Goal: Task Accomplishment & Management: Use online tool/utility

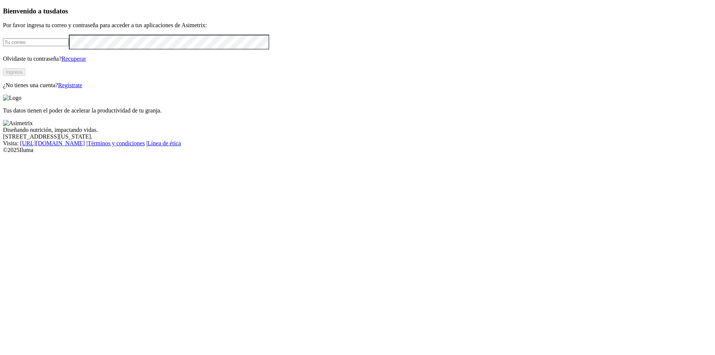
type input "[PERSON_NAME][EMAIL_ADDRESS][PERSON_NAME][DOMAIN_NAME]"
click at [25, 76] on button "Ingresa" at bounding box center [14, 72] width 22 height 8
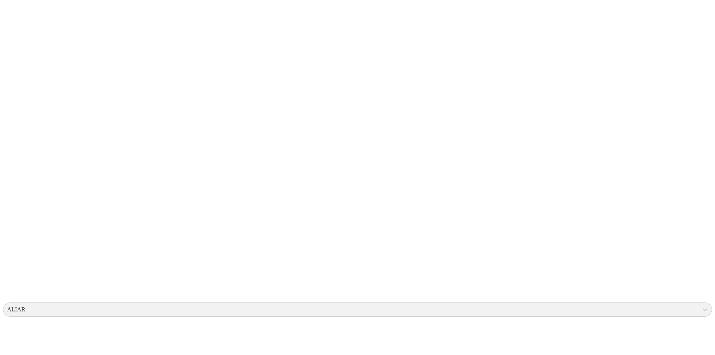
drag, startPoint x: 179, startPoint y: 259, endPoint x: 182, endPoint y: 250, distance: 9.7
